Goal: Information Seeking & Learning: Understand process/instructions

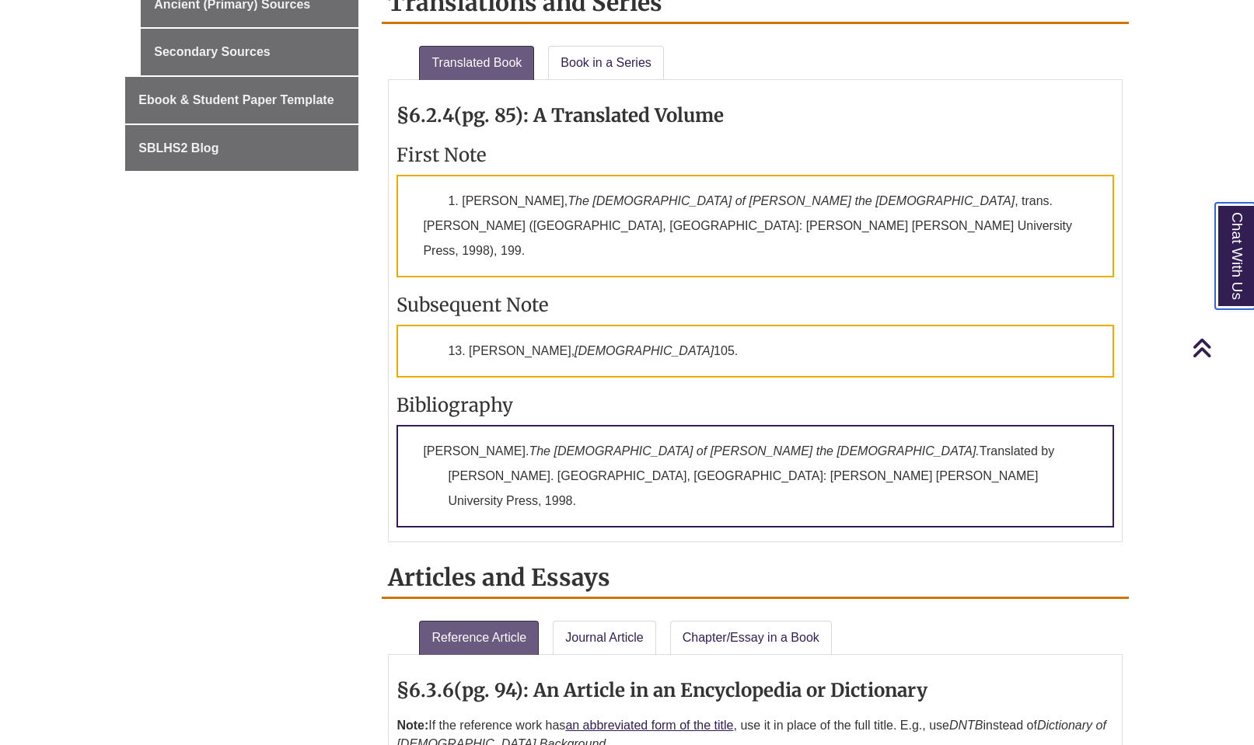
scroll to position [1118, 0]
click at [580, 66] on link "Book in a Series" at bounding box center [606, 62] width 116 height 34
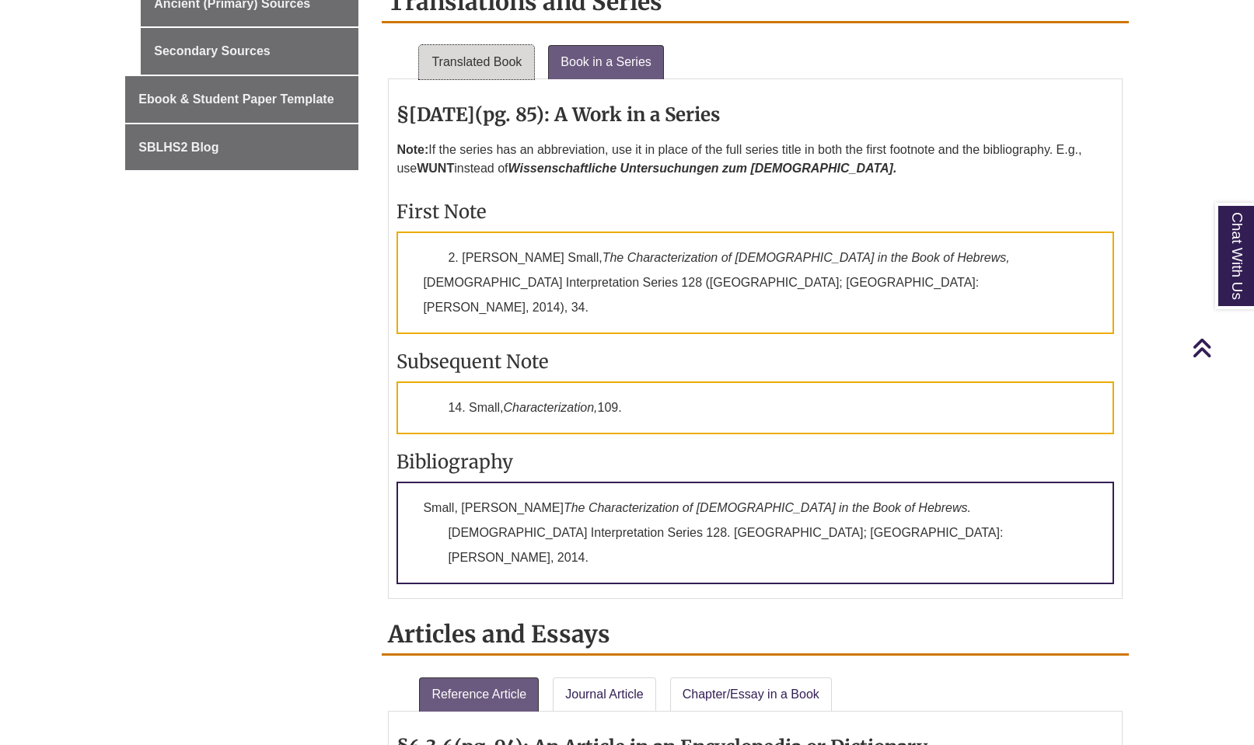
click at [506, 61] on link "Translated Book" at bounding box center [476, 62] width 115 height 34
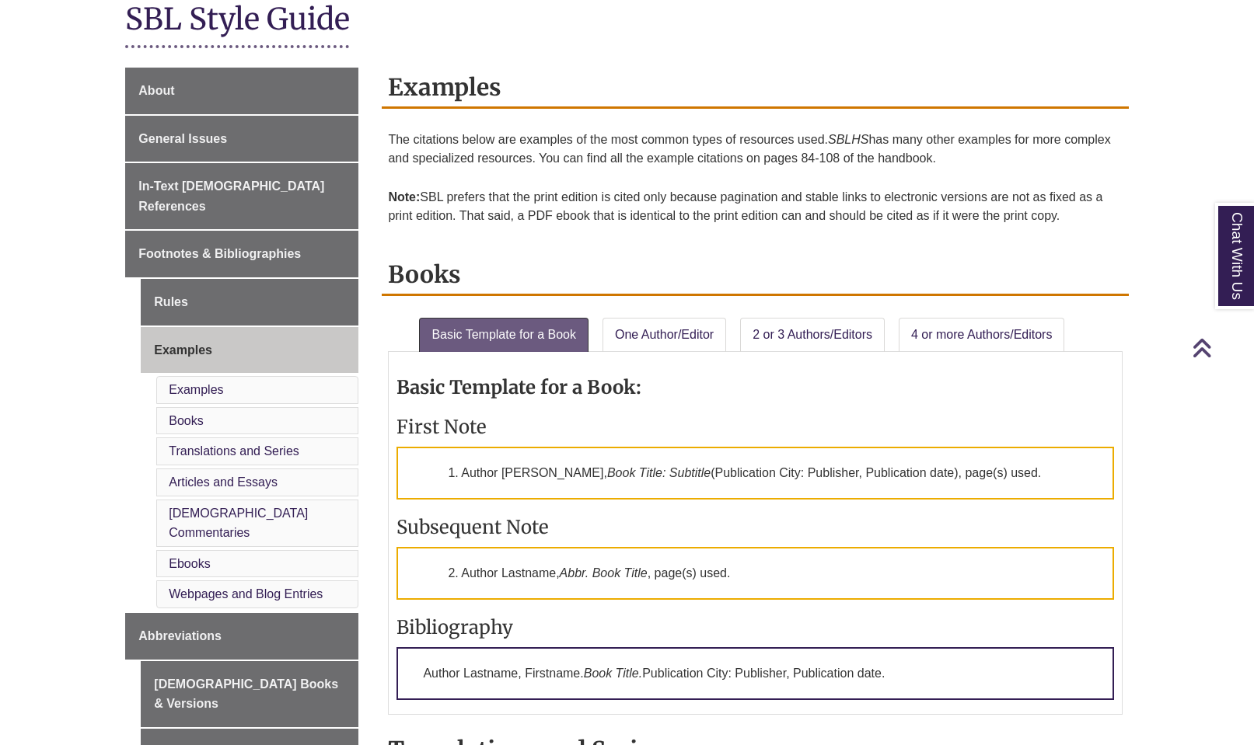
scroll to position [393, 0]
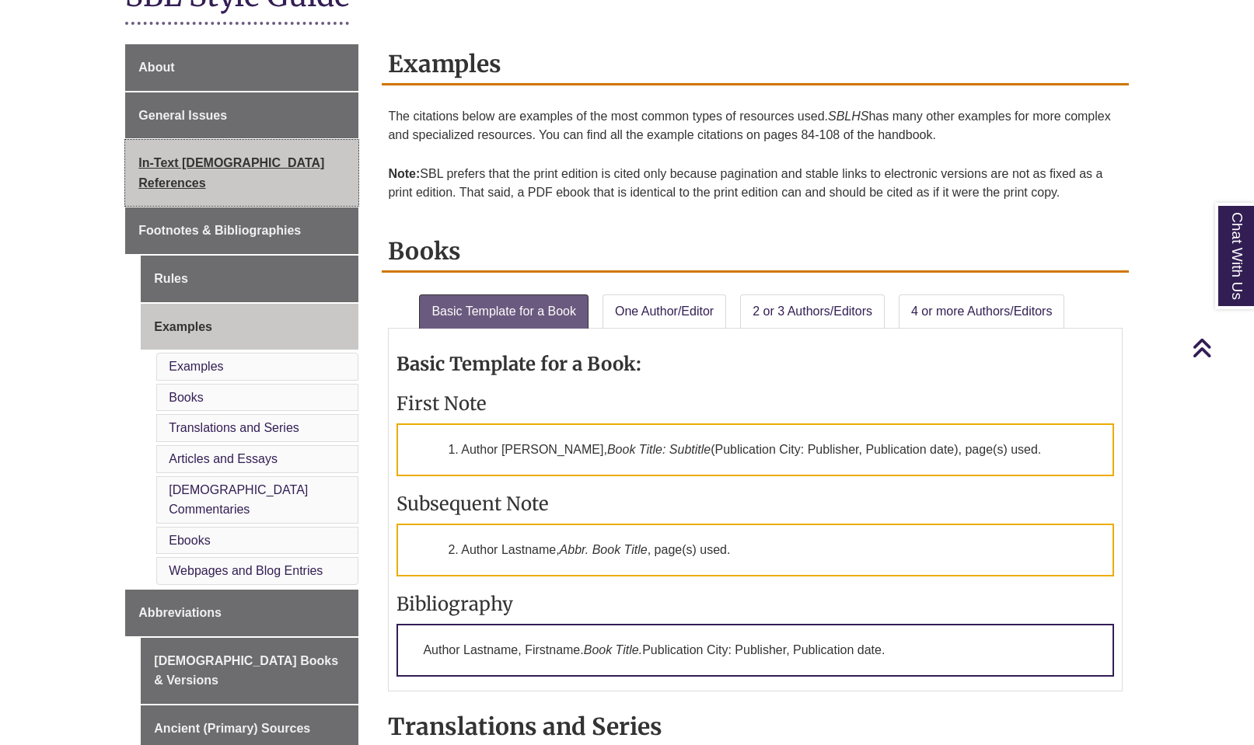
click at [206, 166] on span "In-Text [DEMOGRAPHIC_DATA] References" at bounding box center [231, 172] width 186 height 33
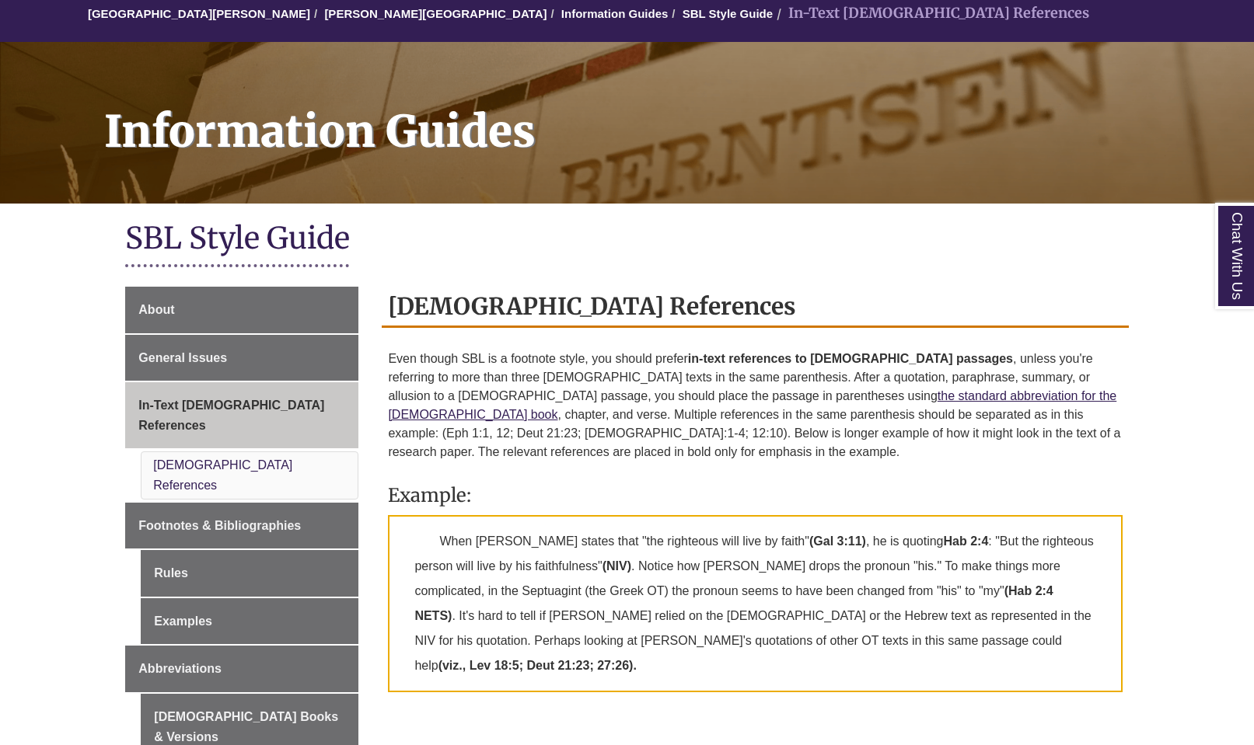
scroll to position [152, 0]
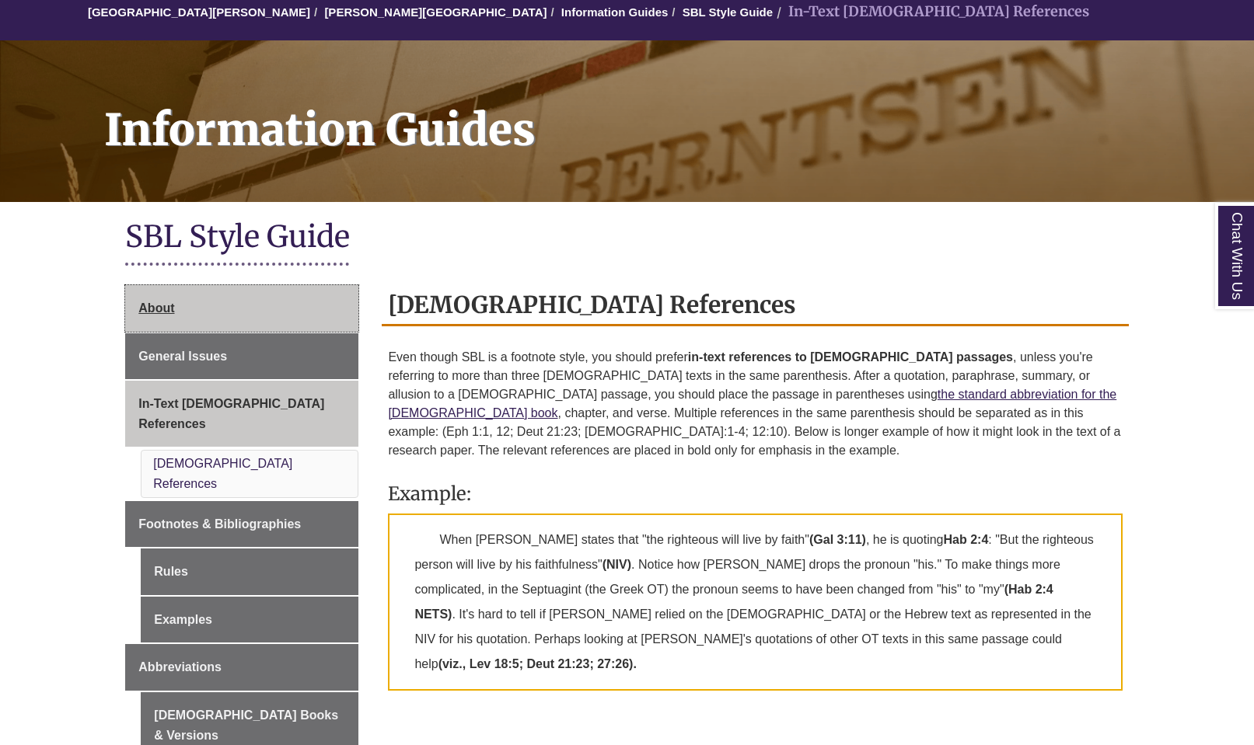
click at [292, 302] on link "About" at bounding box center [241, 308] width 233 height 47
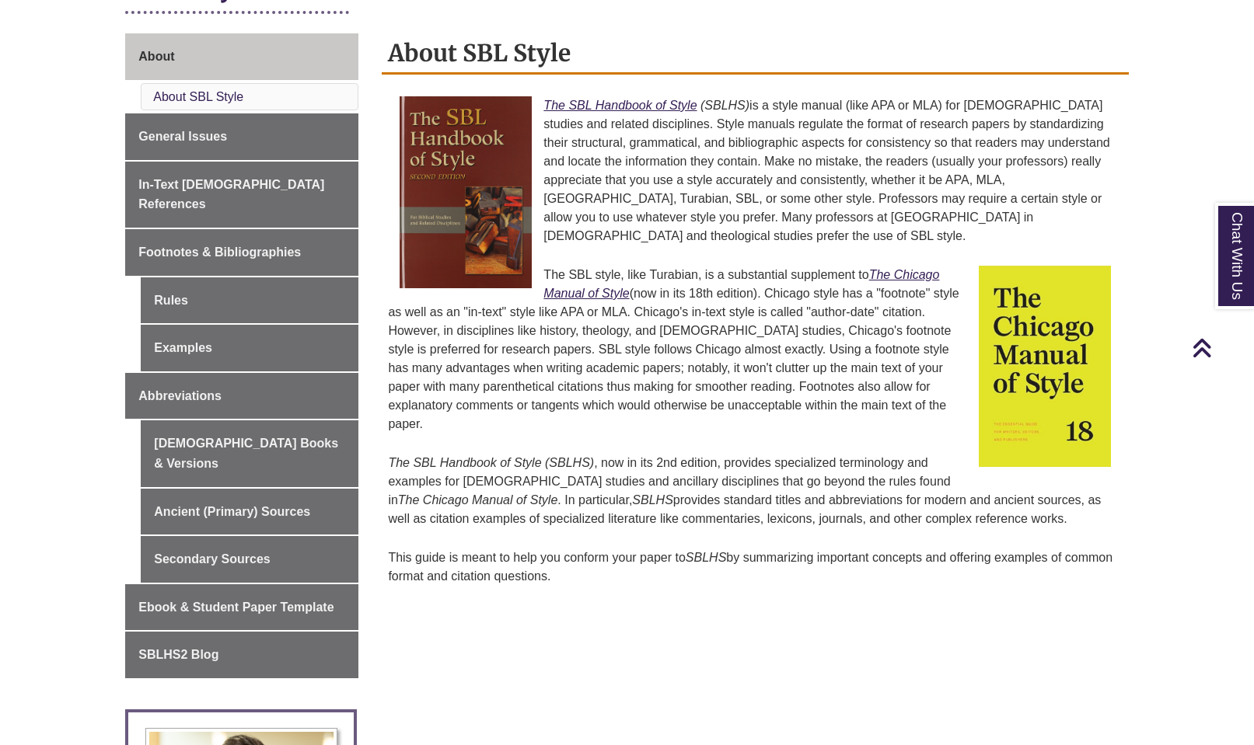
scroll to position [409, 0]
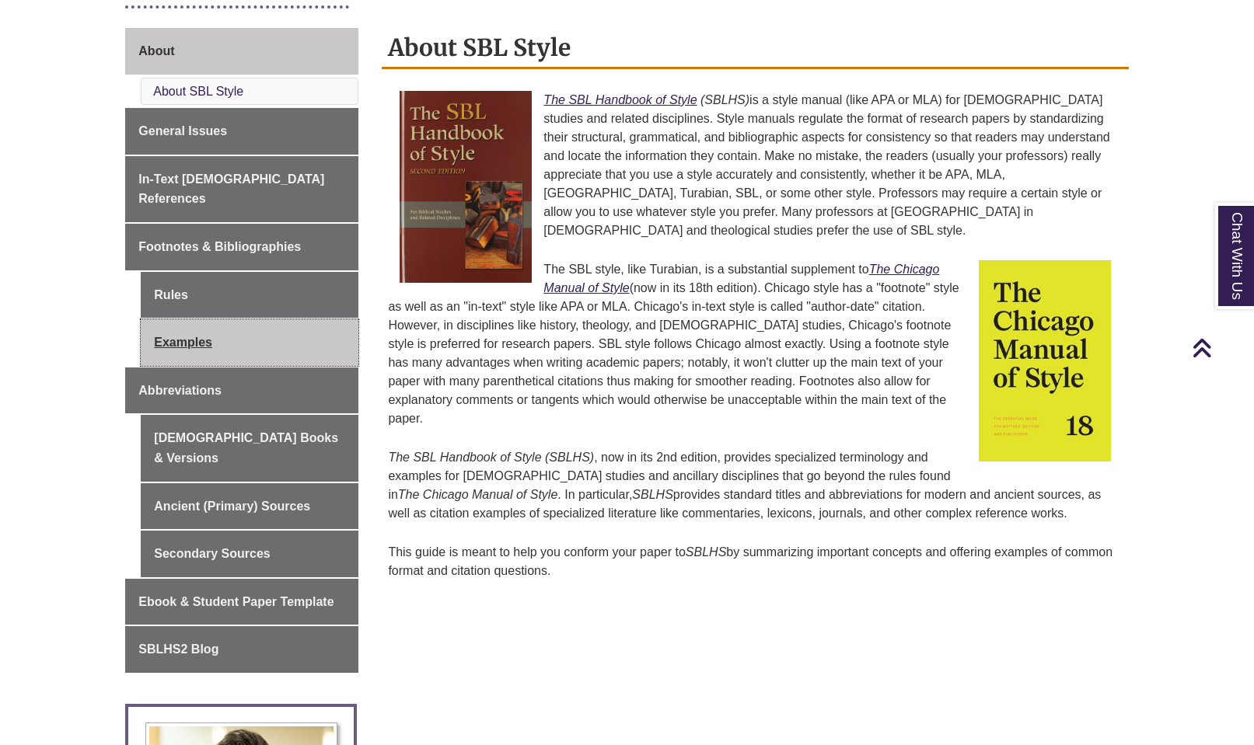
click at [297, 319] on link "Examples" at bounding box center [250, 342] width 218 height 47
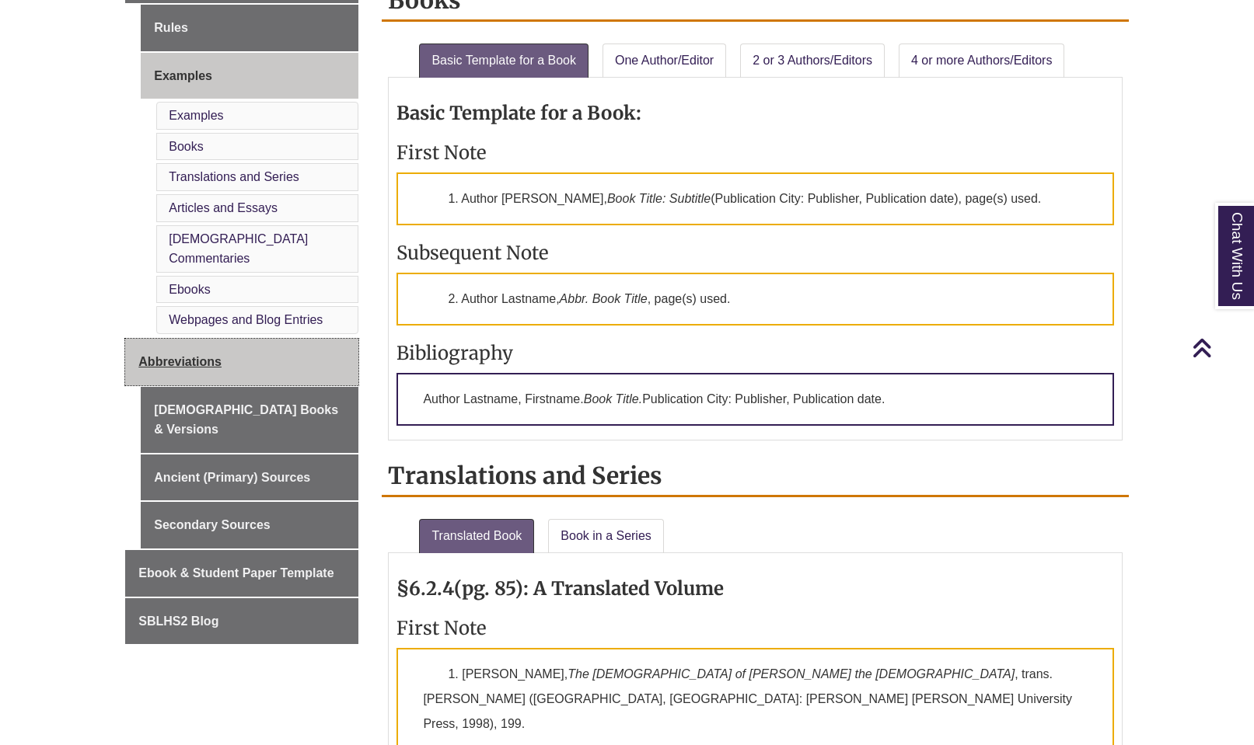
scroll to position [647, 0]
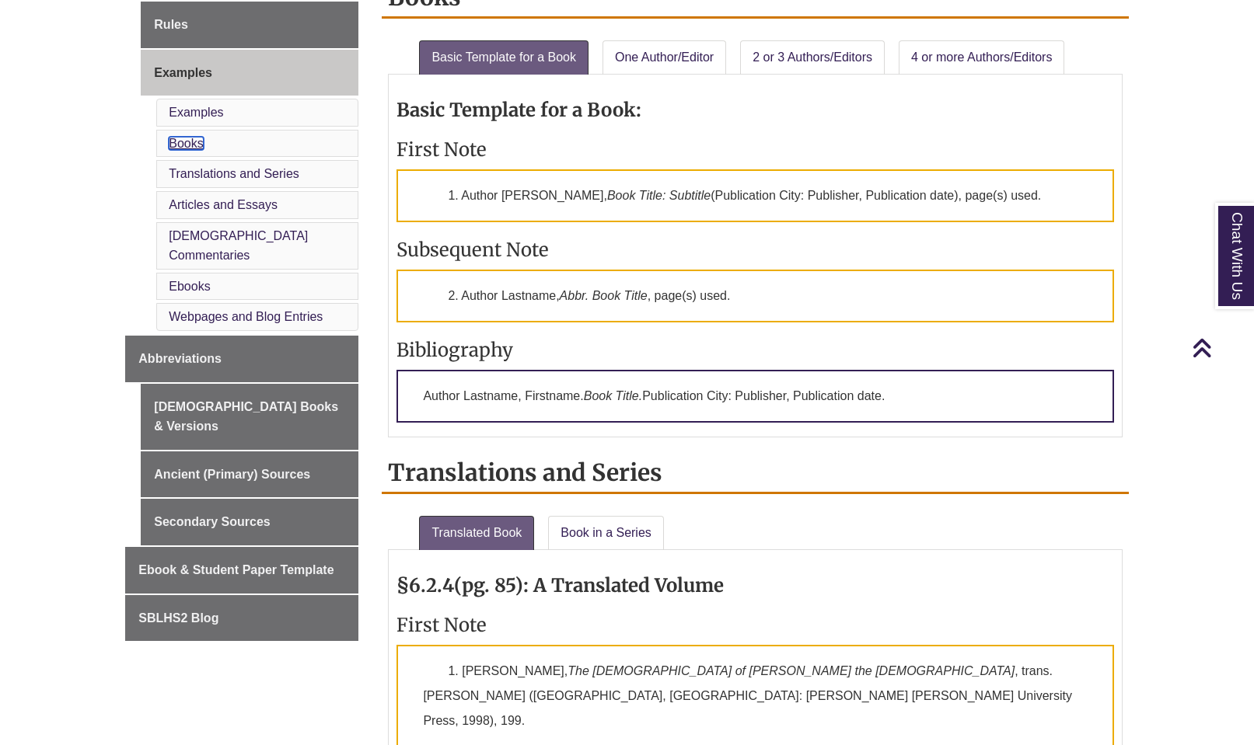
click at [193, 137] on link "Books" at bounding box center [186, 143] width 34 height 13
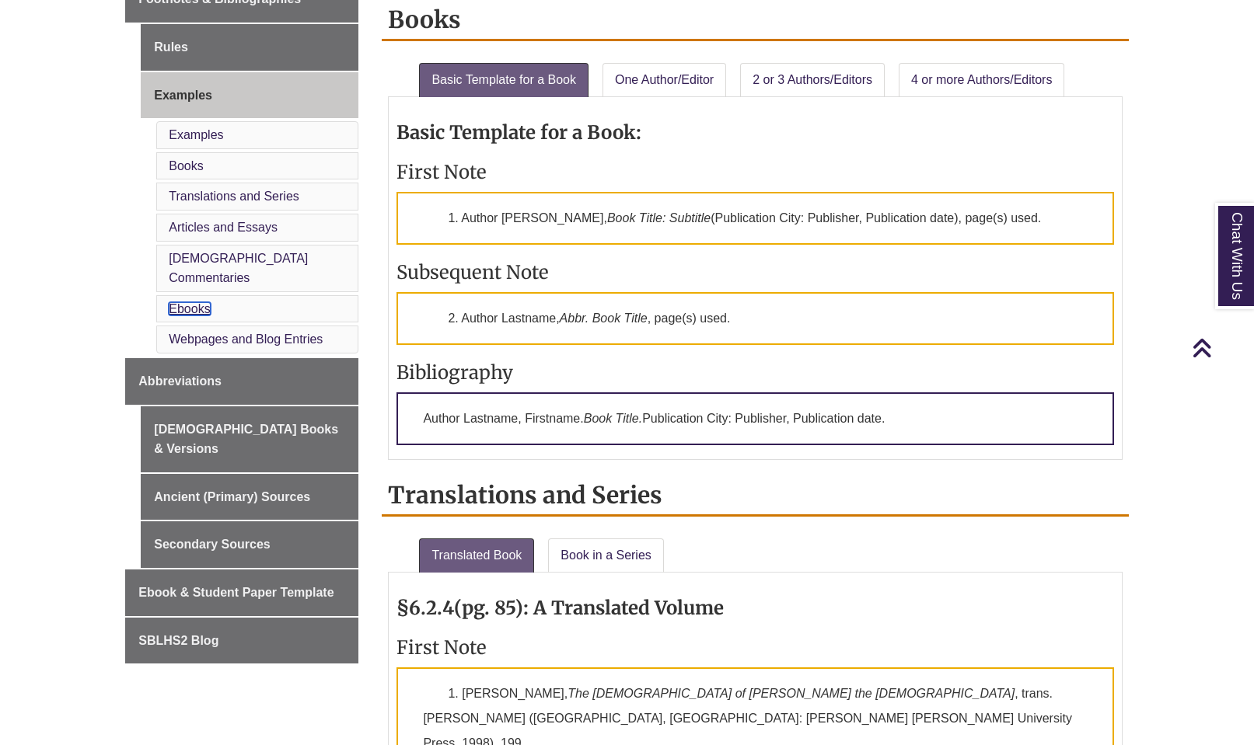
click at [201, 302] on link "Ebooks" at bounding box center [189, 308] width 41 height 13
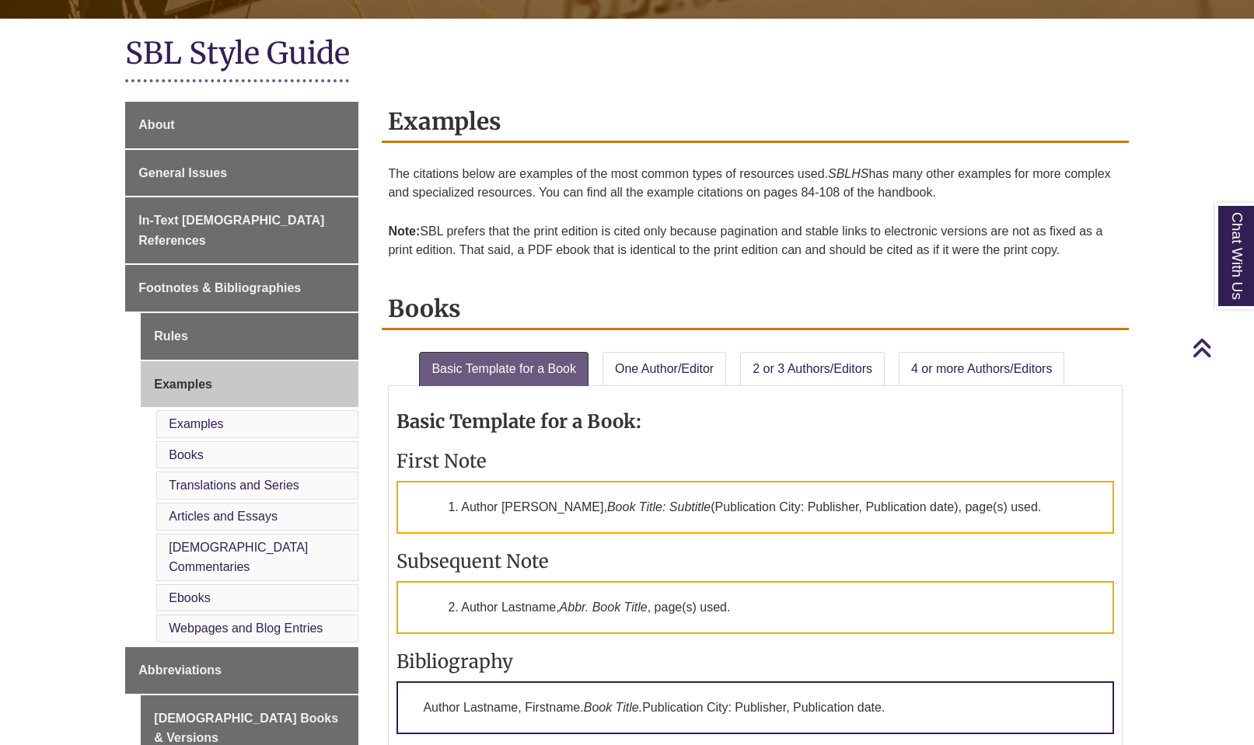
scroll to position [340, 0]
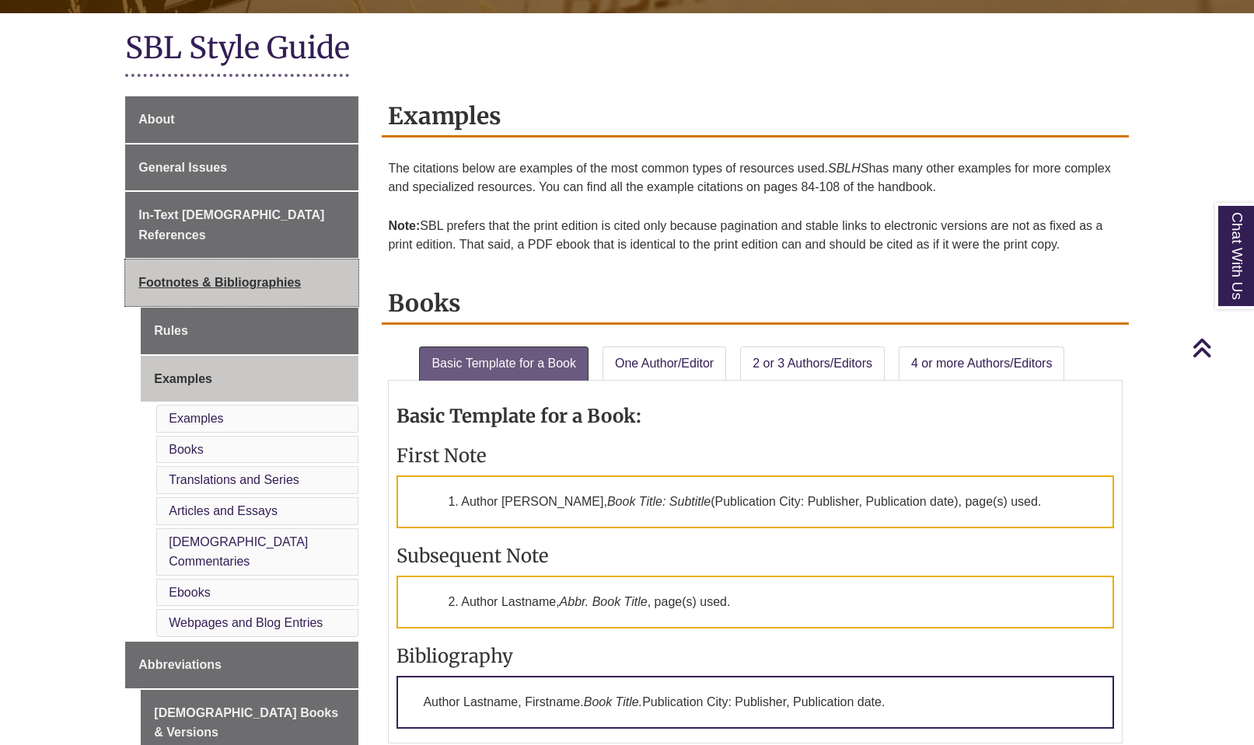
click at [306, 260] on link "Footnotes & Bibliographies" at bounding box center [241, 283] width 233 height 47
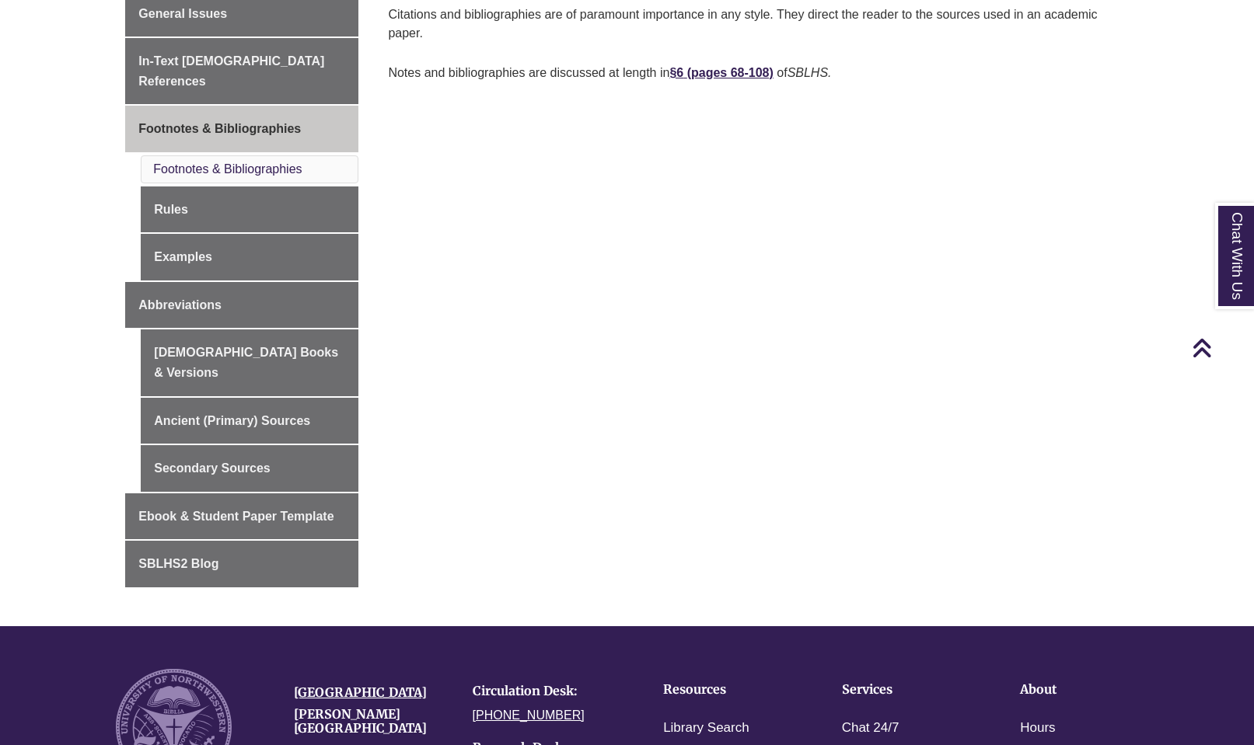
scroll to position [496, 0]
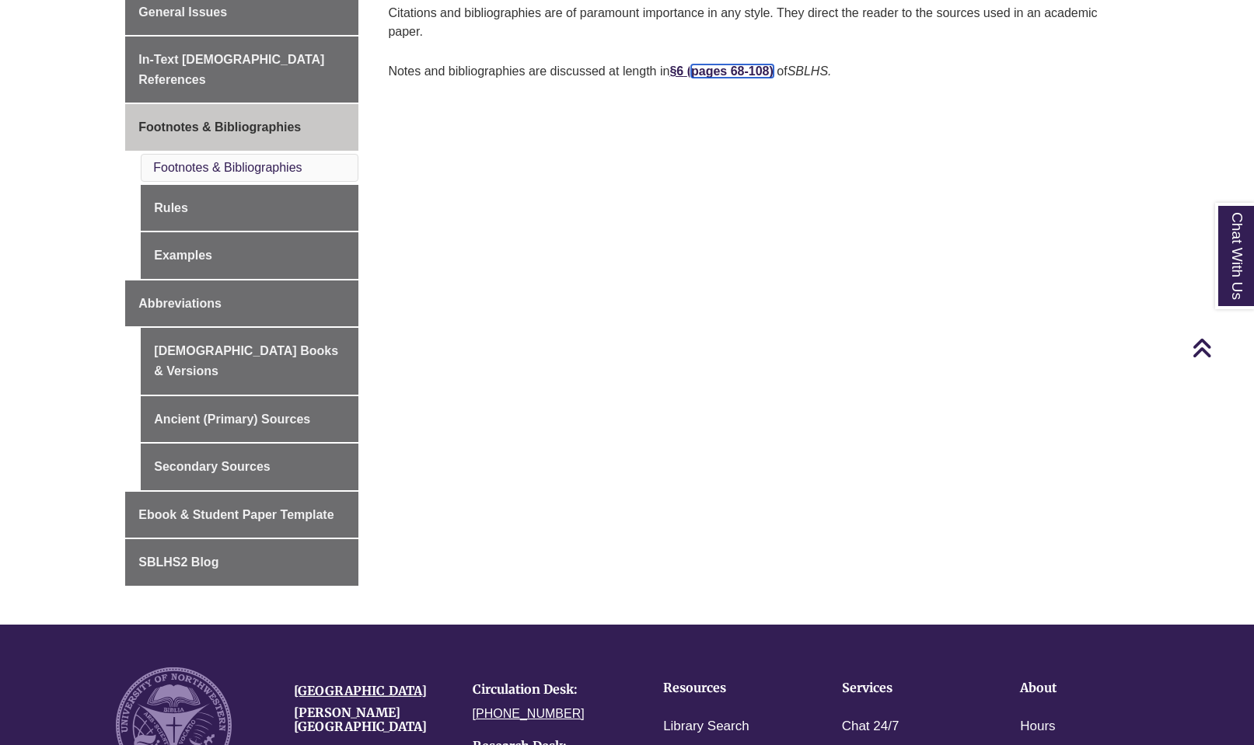
click at [721, 70] on link "pages 68-108)" at bounding box center [732, 71] width 82 height 13
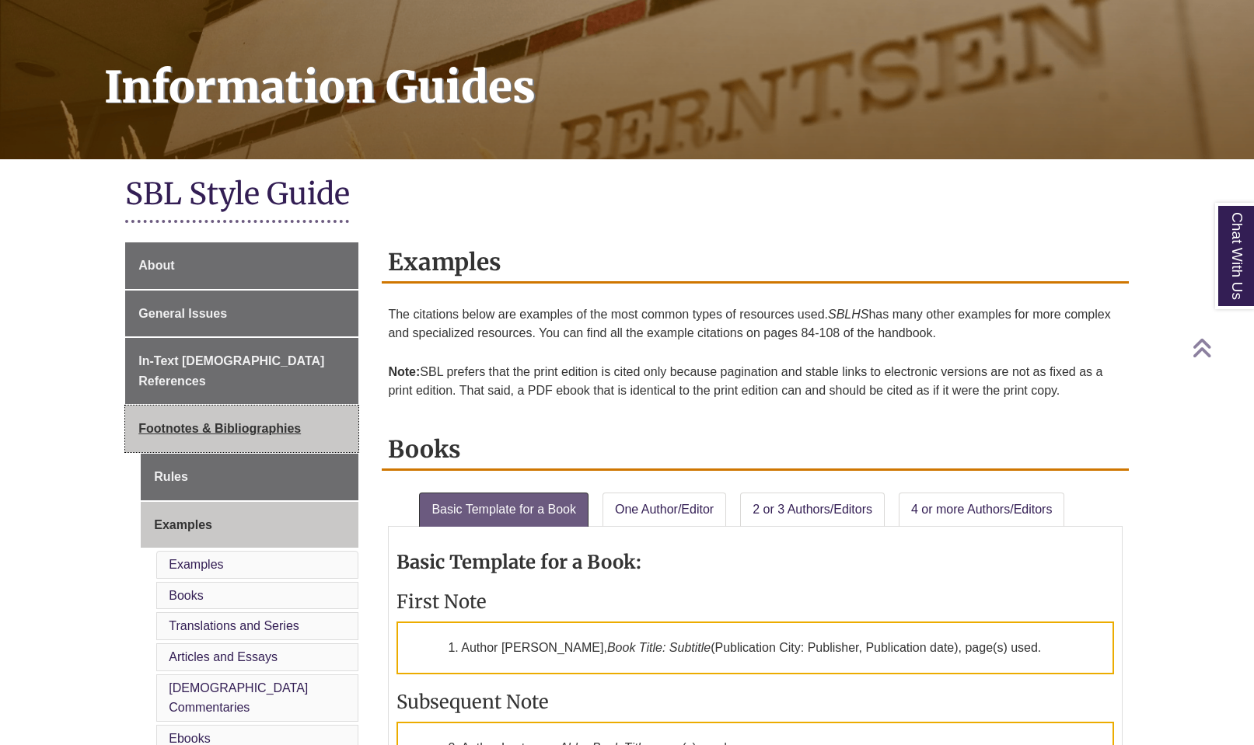
scroll to position [195, 0]
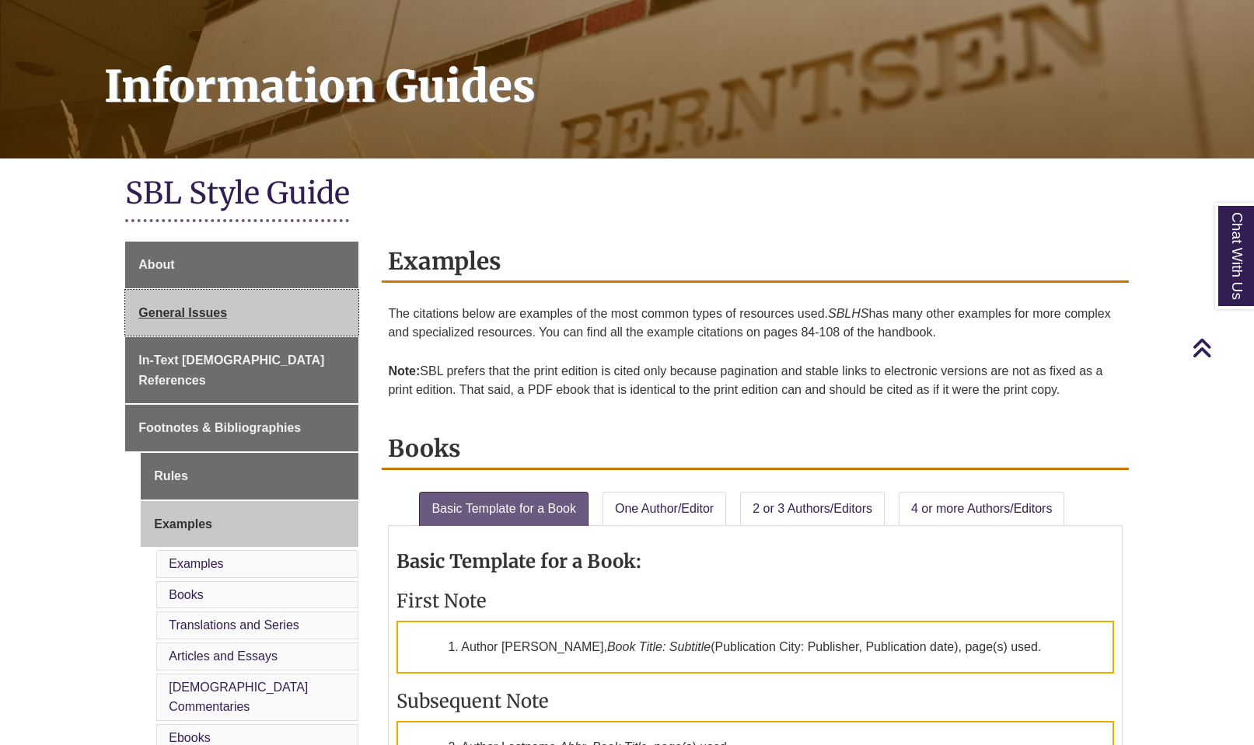
click at [208, 309] on span "General Issues" at bounding box center [182, 312] width 89 height 13
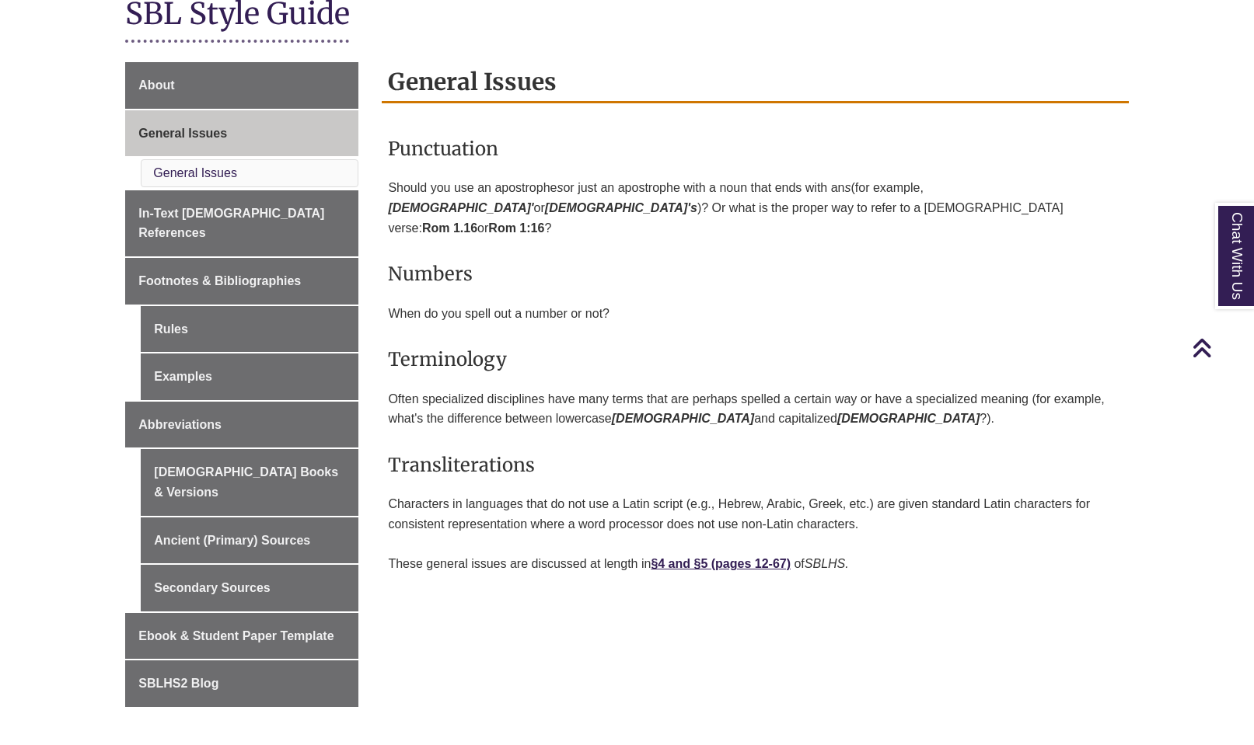
scroll to position [381, 0]
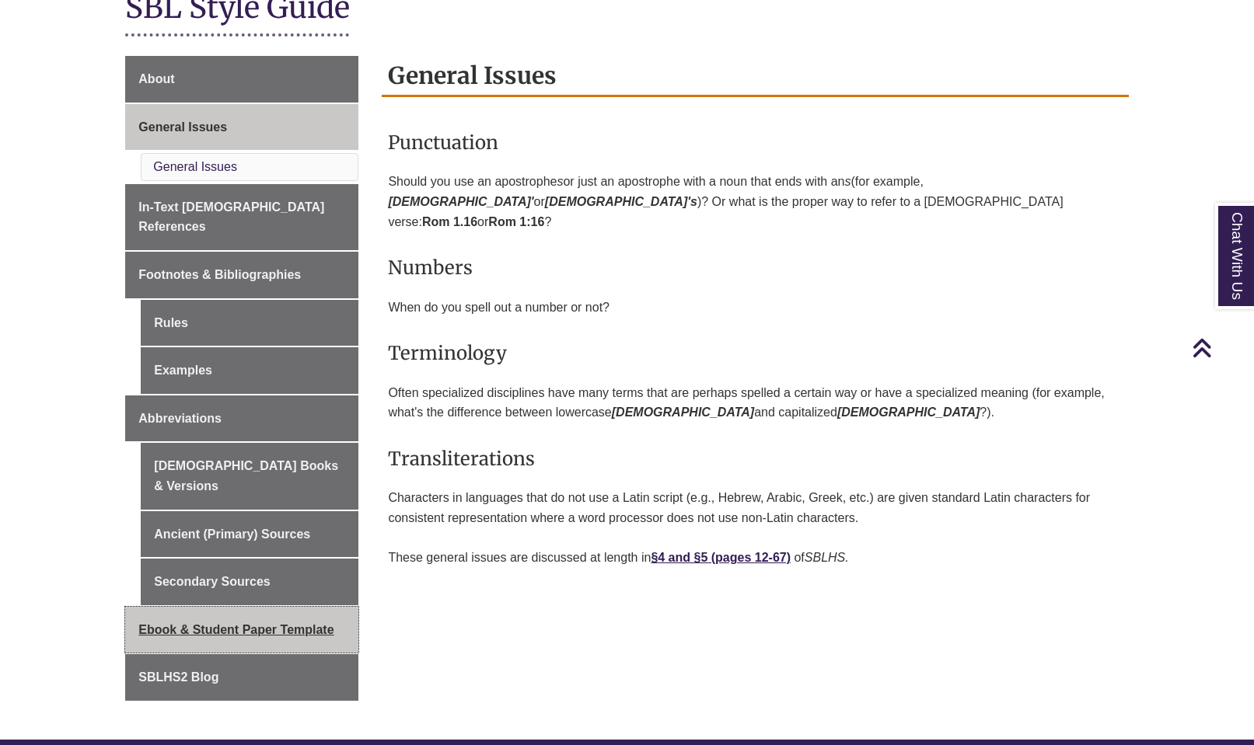
click at [232, 623] on span "Ebook & Student Paper Template" at bounding box center [235, 629] width 195 height 13
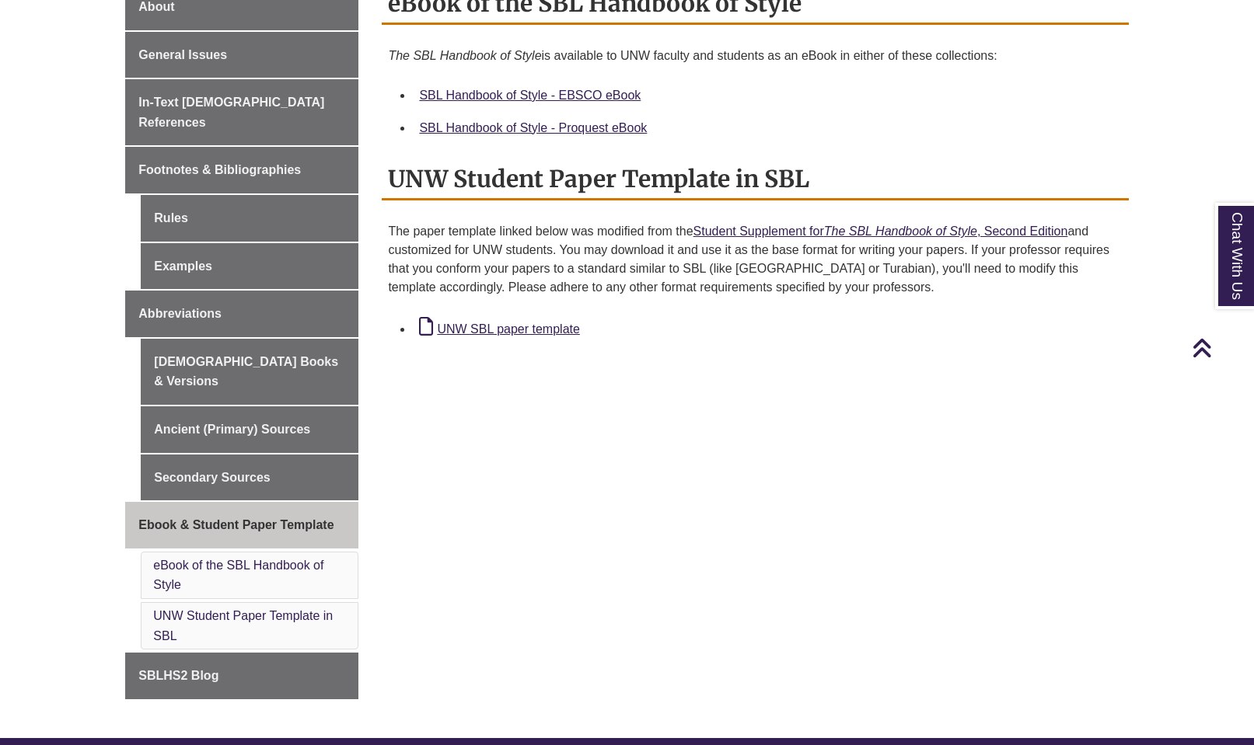
scroll to position [457, 0]
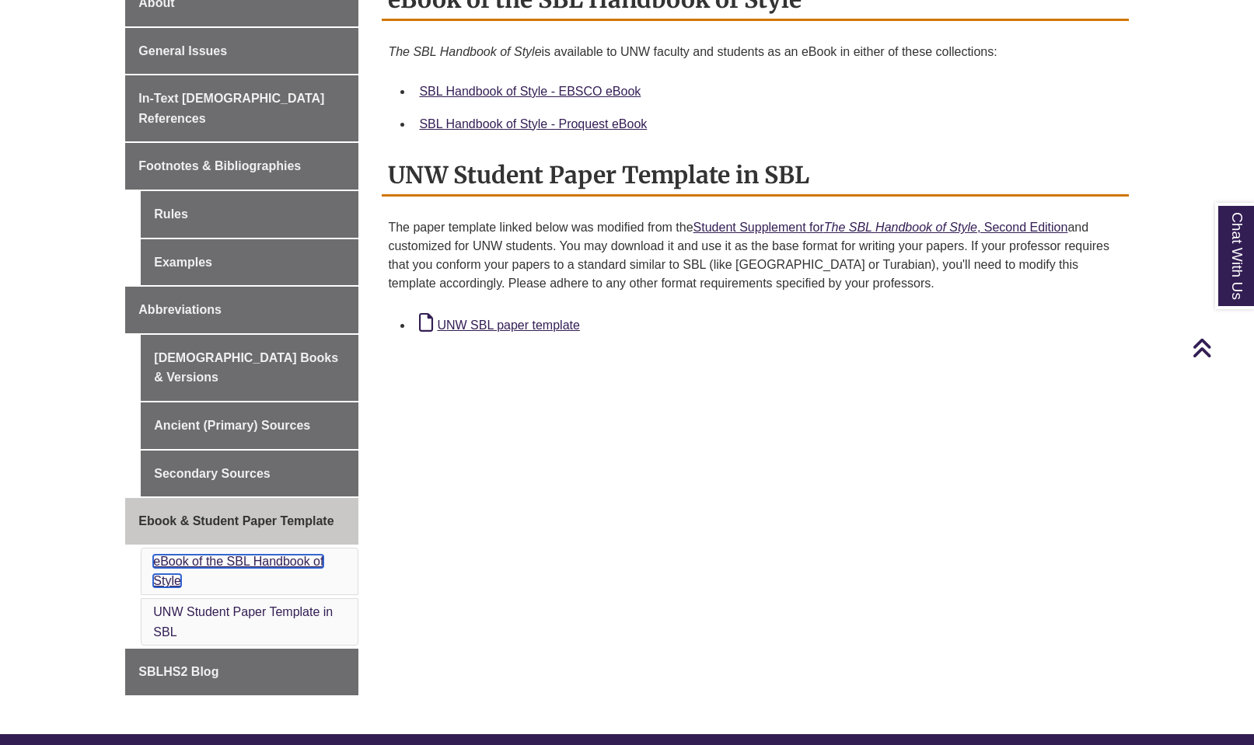
click at [257, 555] on link "eBook of the SBL Handbook of Style" at bounding box center [238, 571] width 170 height 33
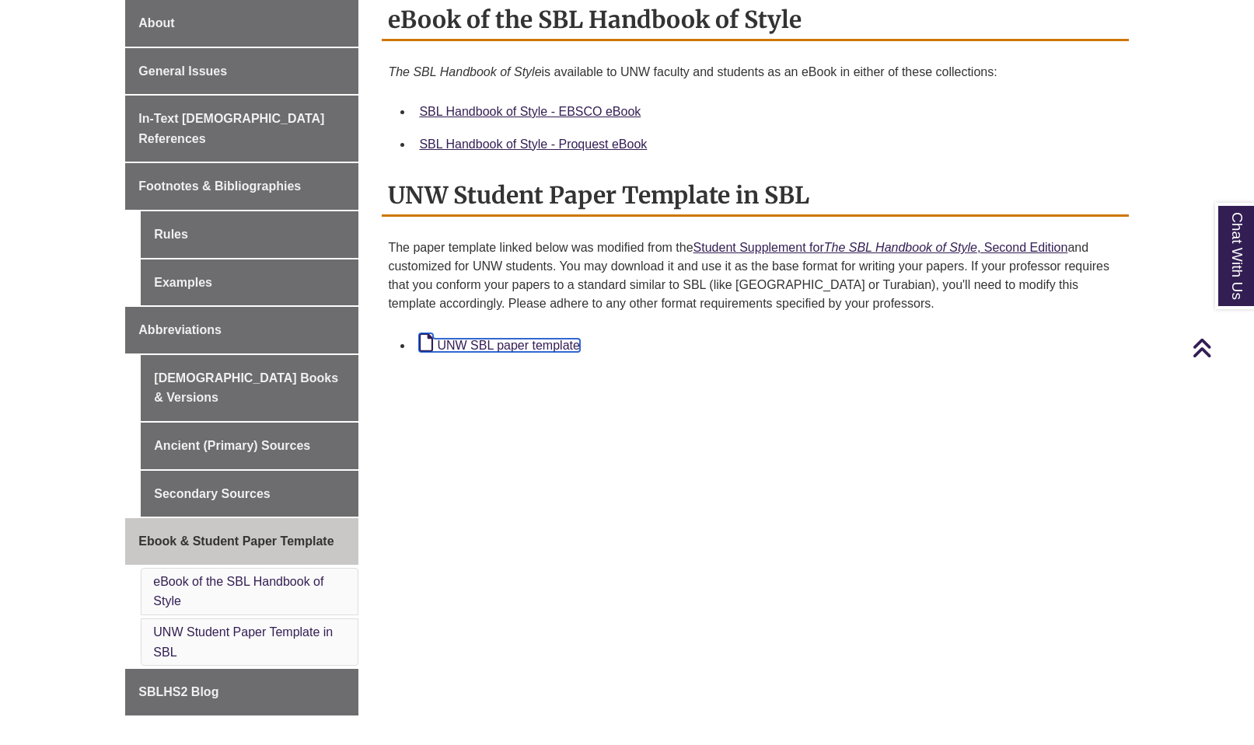
click at [515, 350] on link "UNW SBL paper template" at bounding box center [499, 345] width 160 height 13
